Goal: Find specific page/section: Find specific page/section

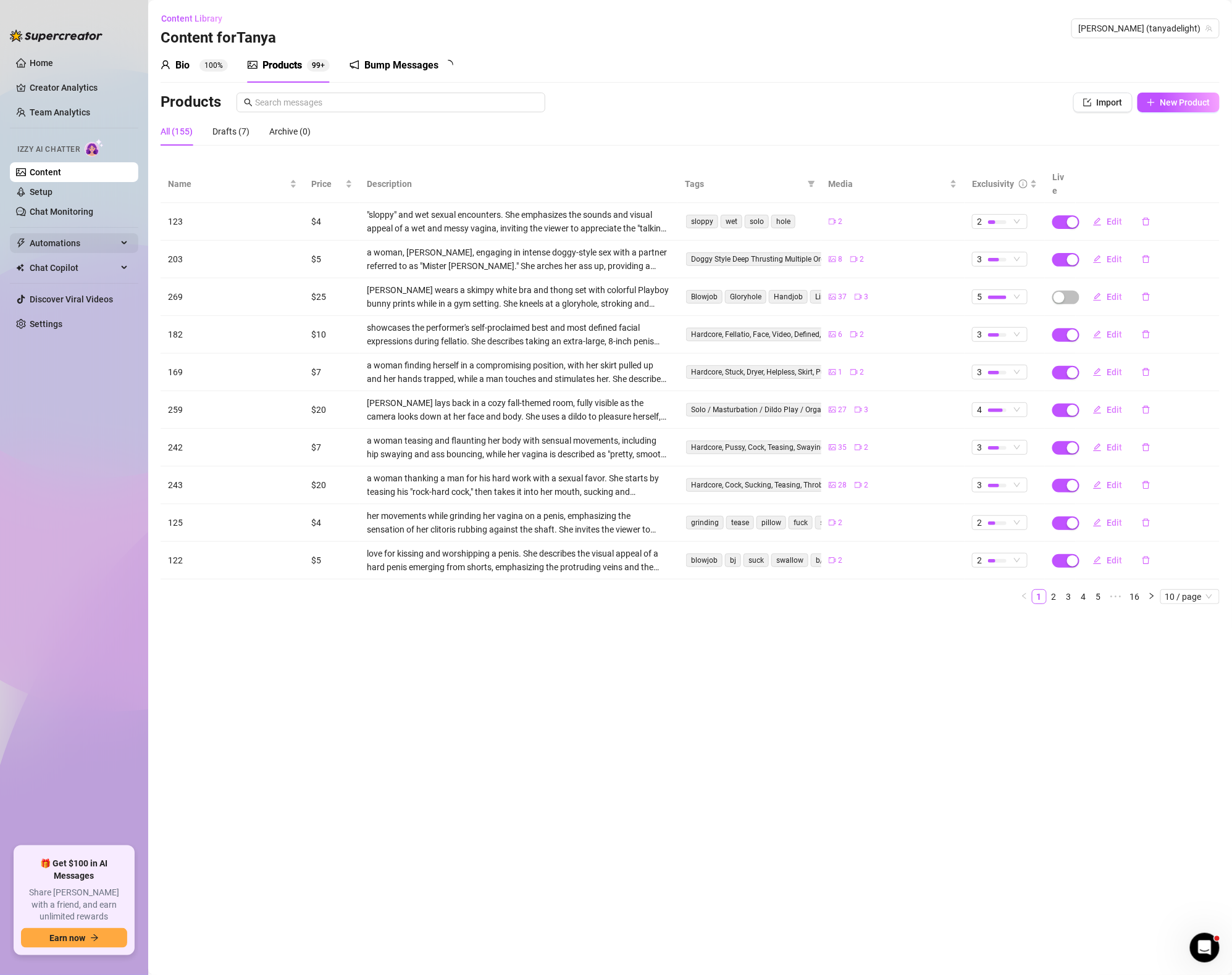
click at [59, 252] on span "Automations" at bounding box center [73, 243] width 88 height 20
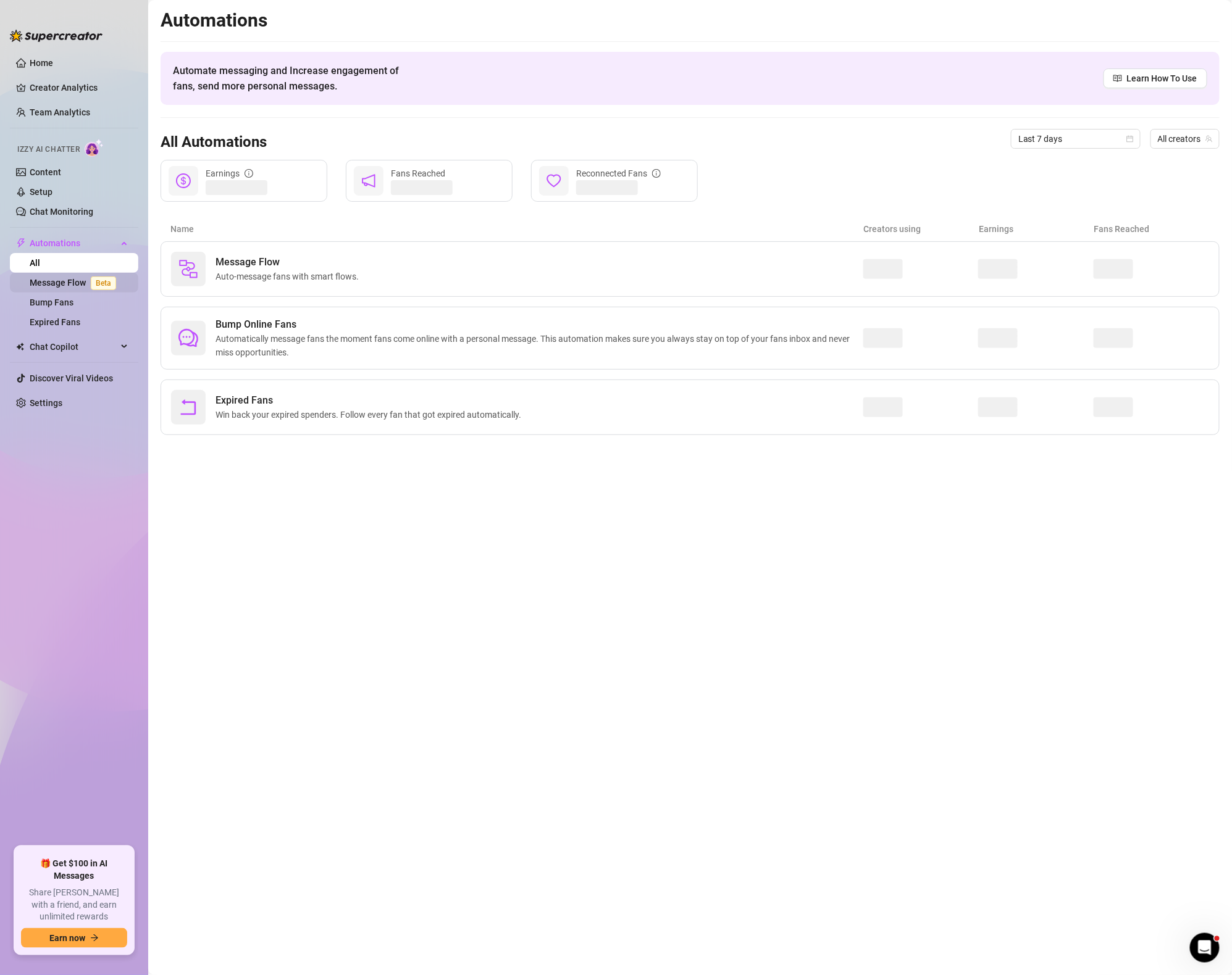
click at [67, 278] on link "Message Flow Beta" at bounding box center [75, 283] width 91 height 10
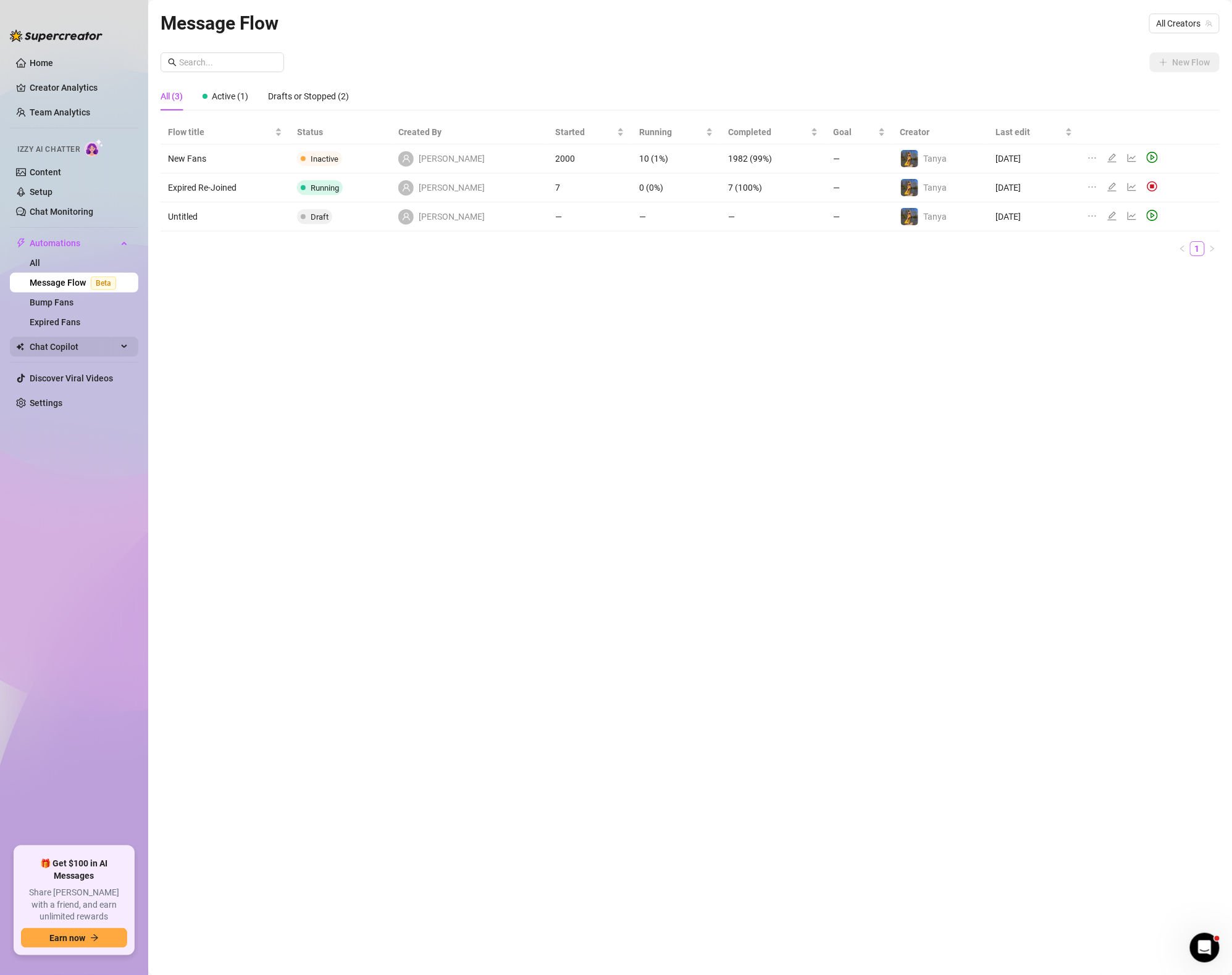
click at [72, 356] on span "Chat Copilot" at bounding box center [73, 346] width 88 height 20
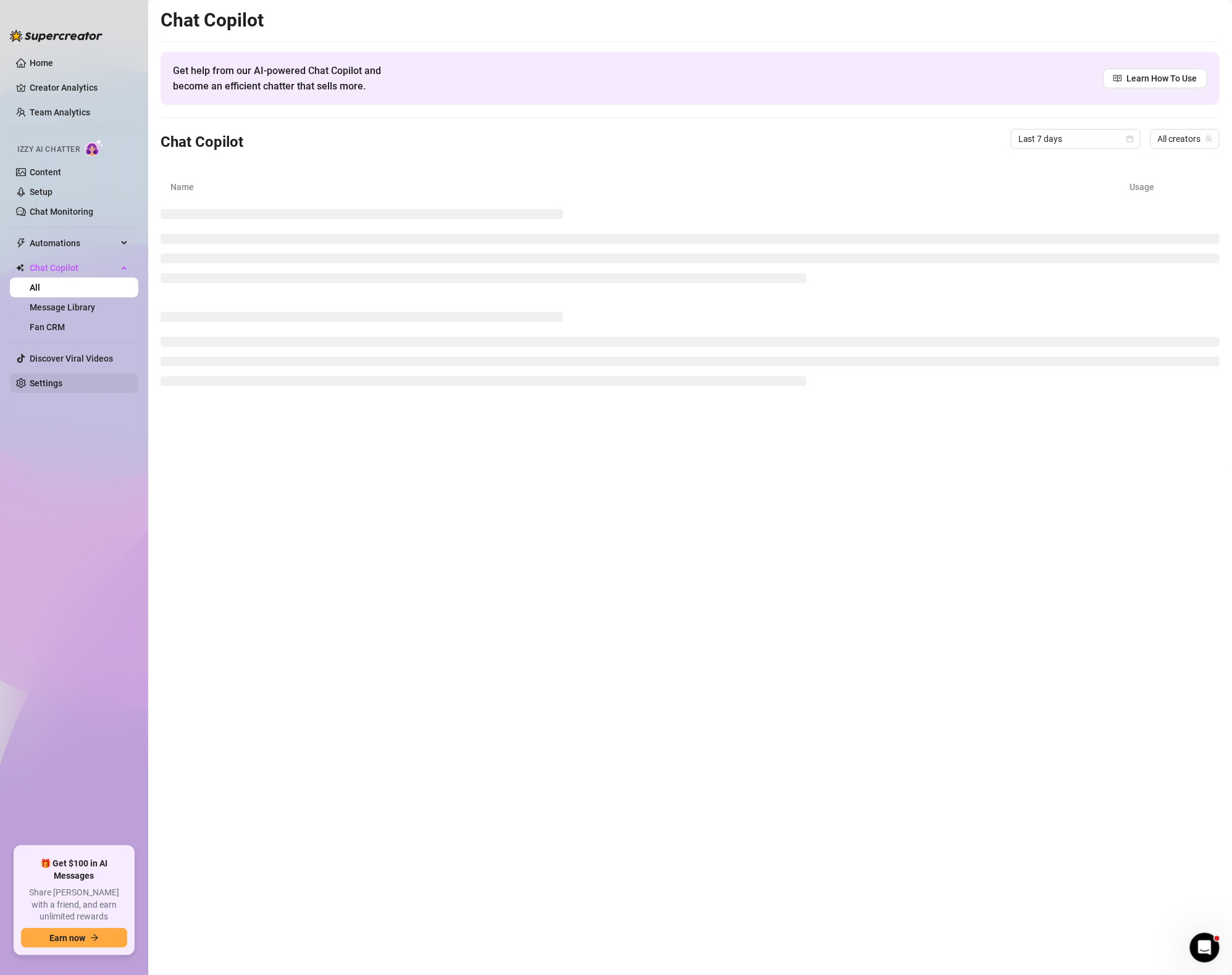
click at [63, 379] on link "Settings" at bounding box center [46, 383] width 32 height 10
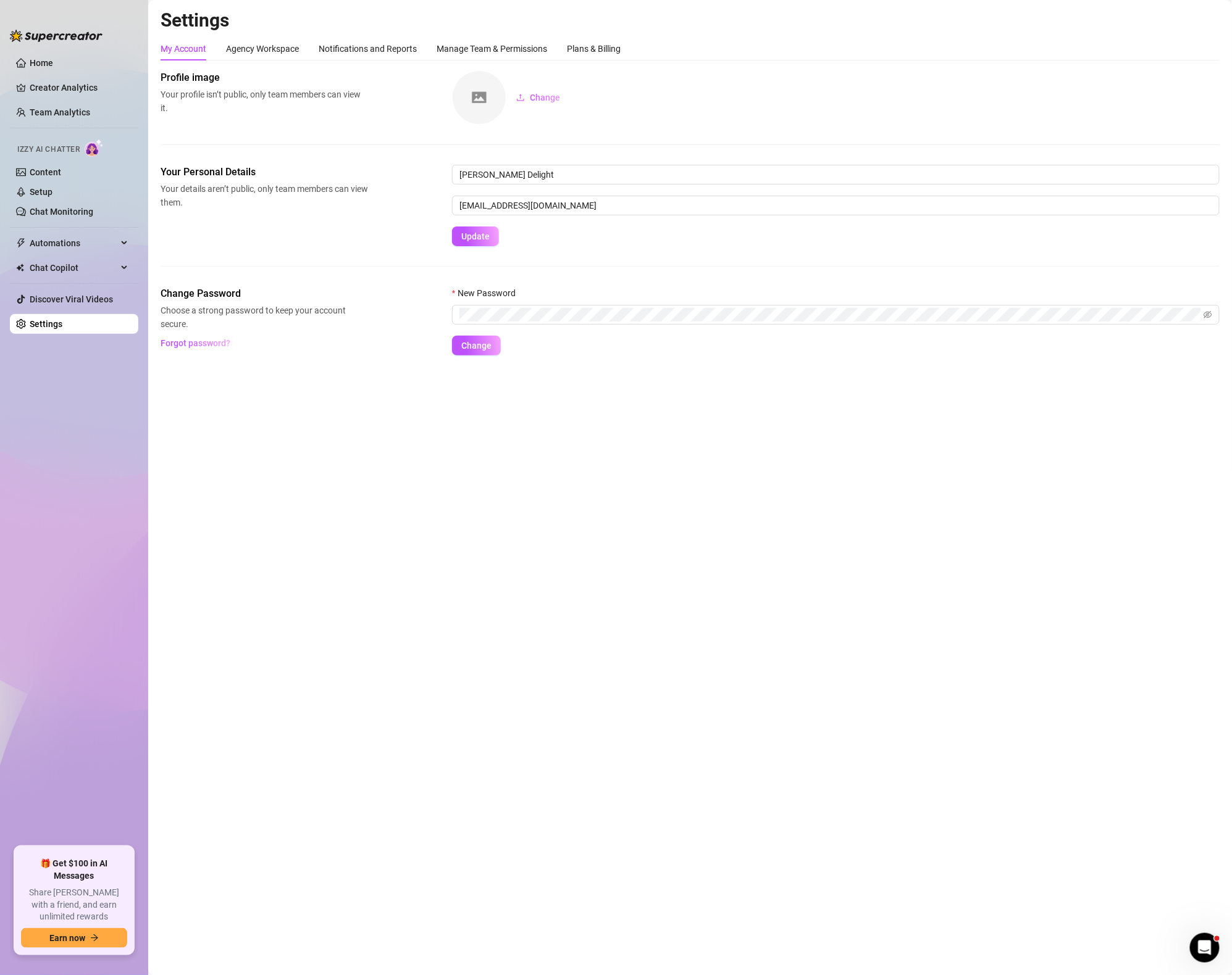
click at [59, 286] on ul "Home Creator Analytics Team Analytics Izzy AI Chatter Content Setup Chat Monito…" at bounding box center [73, 445] width 128 height 794
click at [59, 277] on span "Chat Copilot" at bounding box center [73, 267] width 88 height 20
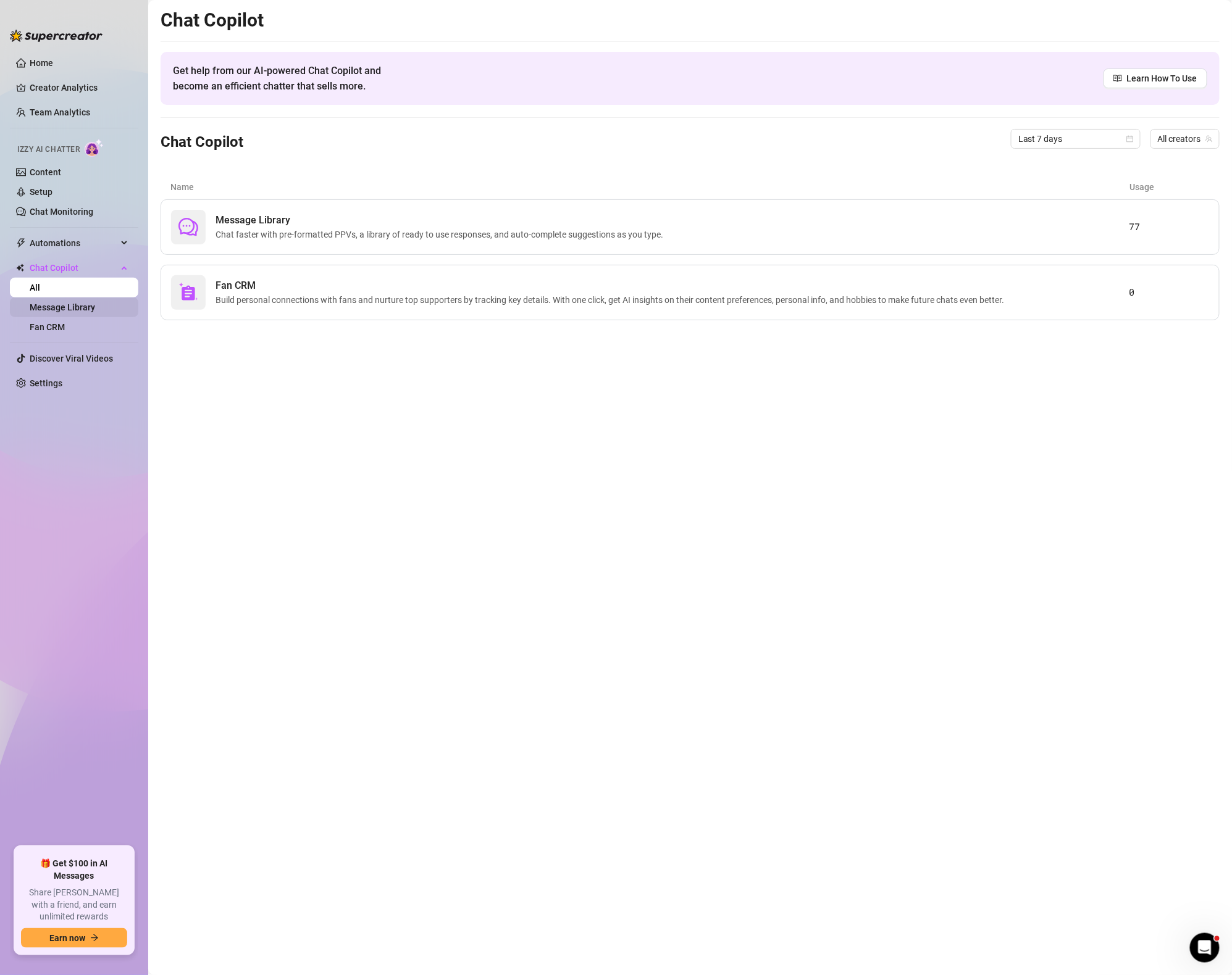
click at [57, 302] on link "Message Library" at bounding box center [62, 307] width 66 height 10
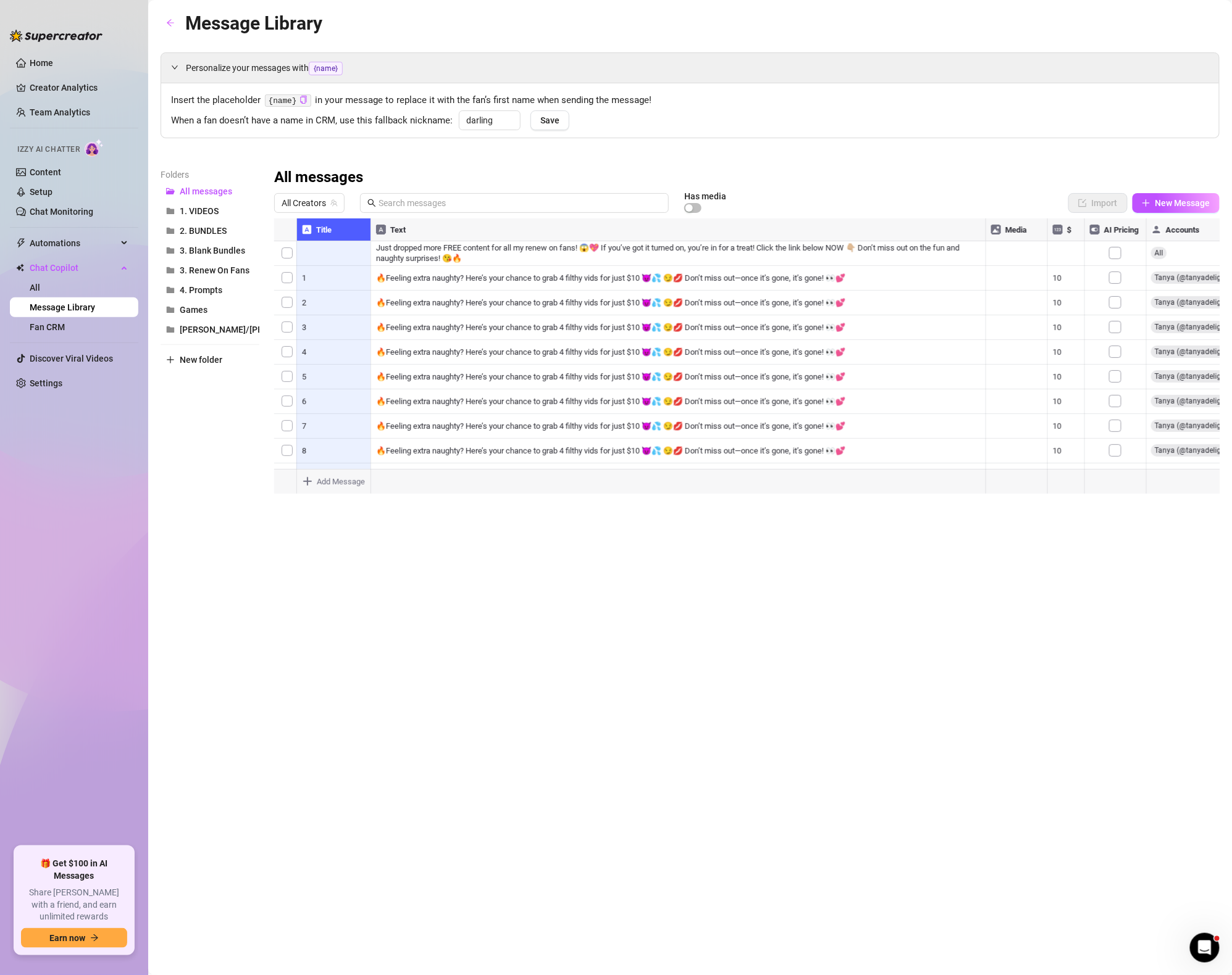
click at [314, 234] on div at bounding box center [747, 356] width 946 height 275
click at [193, 210] on span "1. VIDEOS" at bounding box center [199, 211] width 39 height 10
click at [333, 231] on div at bounding box center [747, 356] width 946 height 275
click at [347, 234] on div at bounding box center [747, 356] width 946 height 275
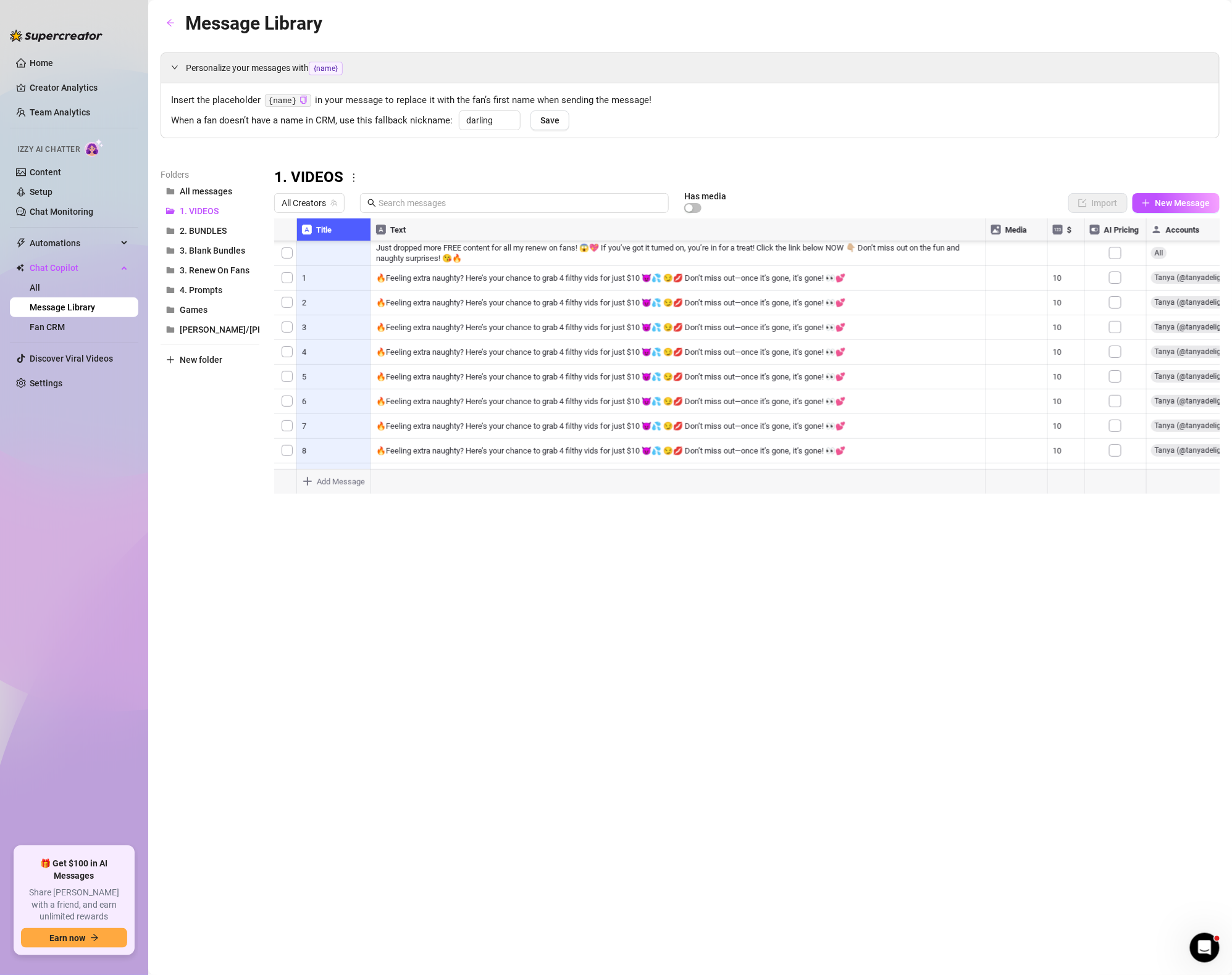
scroll to position [3587, 0]
